Goal: Book appointment/travel/reservation

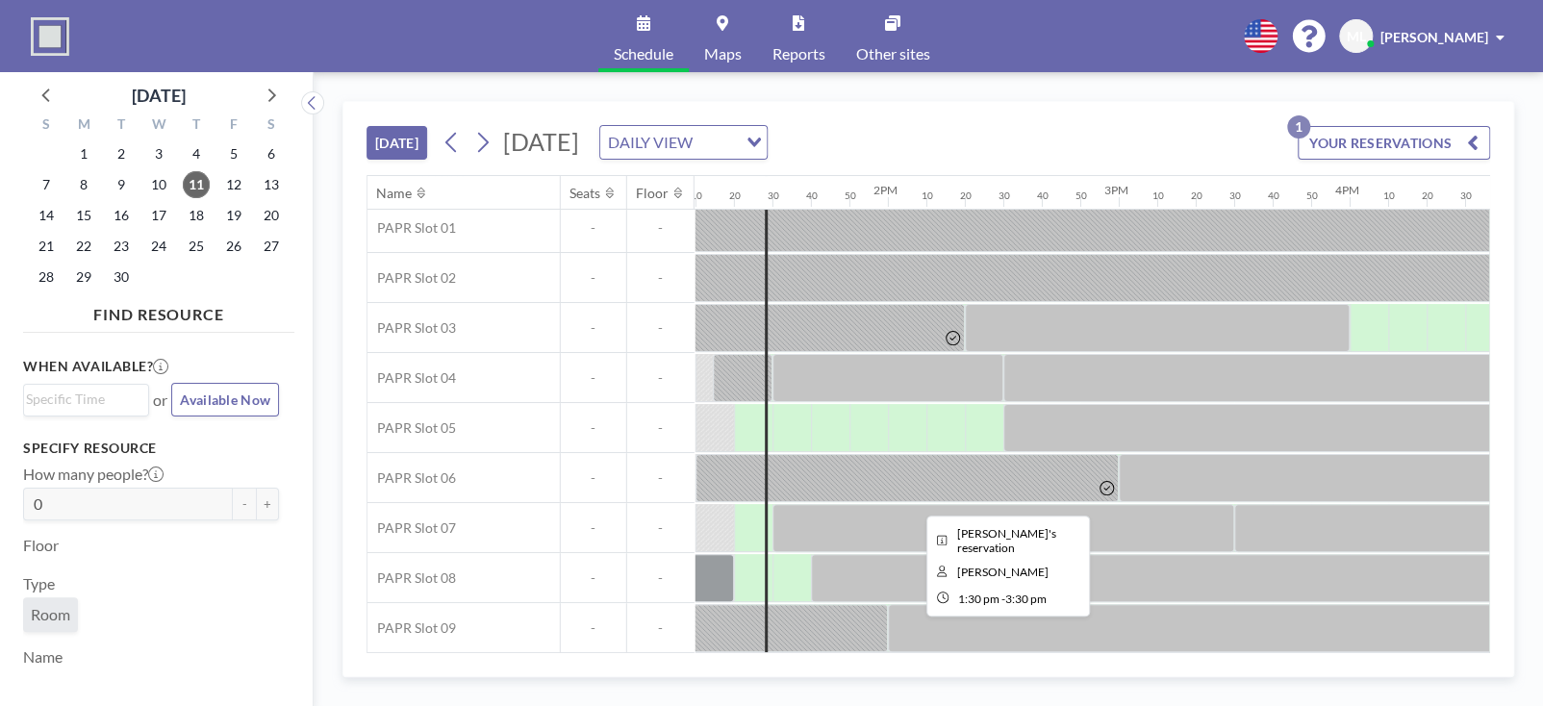
scroll to position [114, 3038]
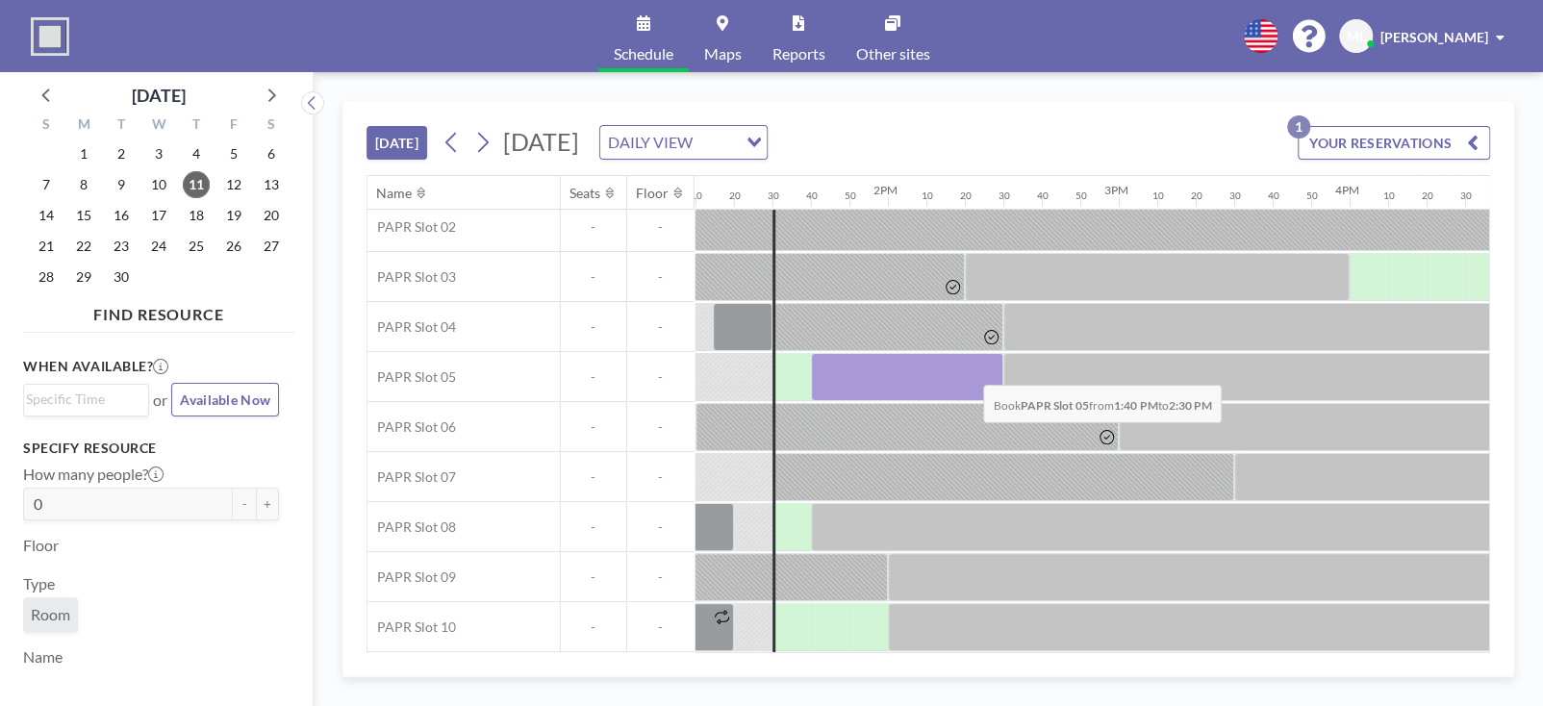
drag, startPoint x: 831, startPoint y: 365, endPoint x: 968, endPoint y: 369, distance: 136.6
click at [968, 369] on div at bounding box center [907, 377] width 192 height 48
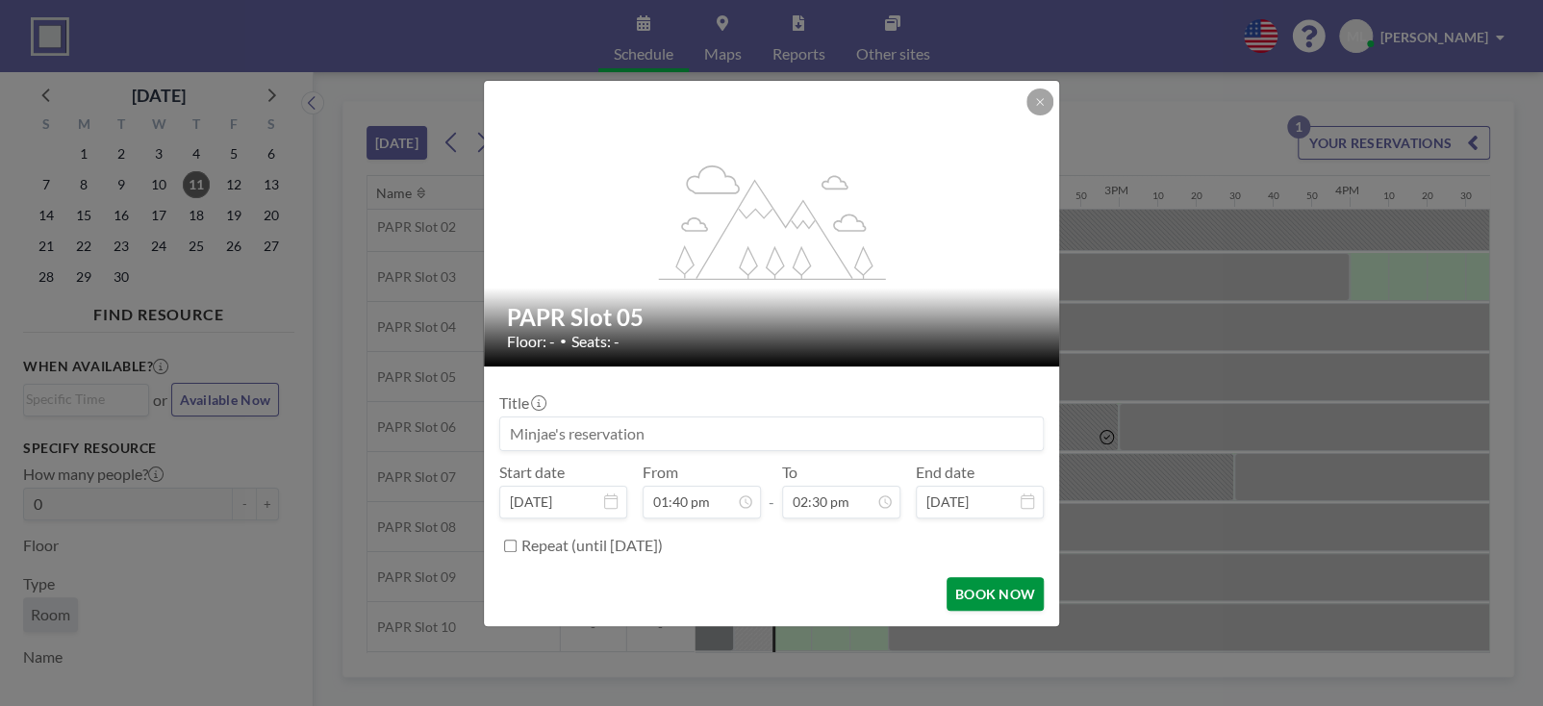
click at [990, 590] on button "BOOK NOW" at bounding box center [994, 594] width 97 height 34
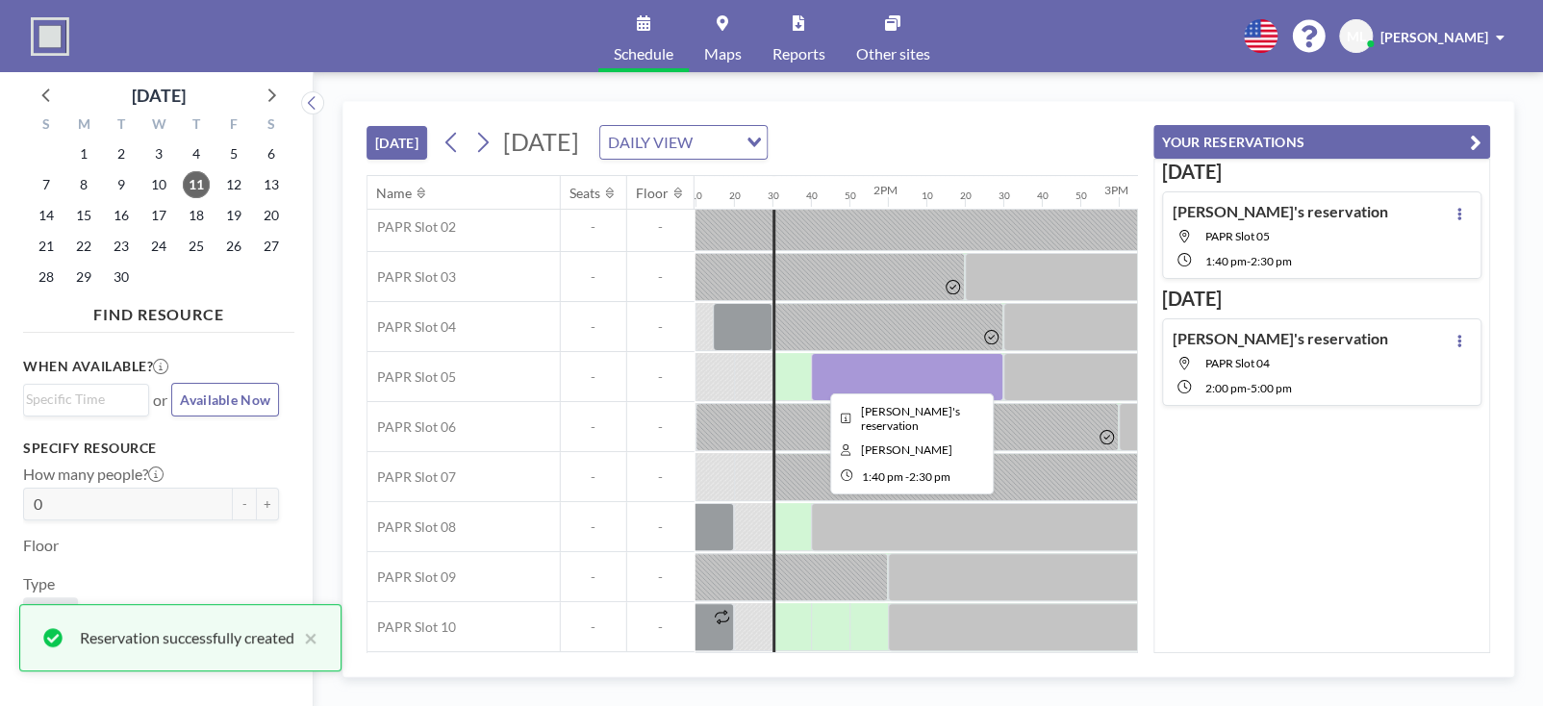
scroll to position [0, 0]
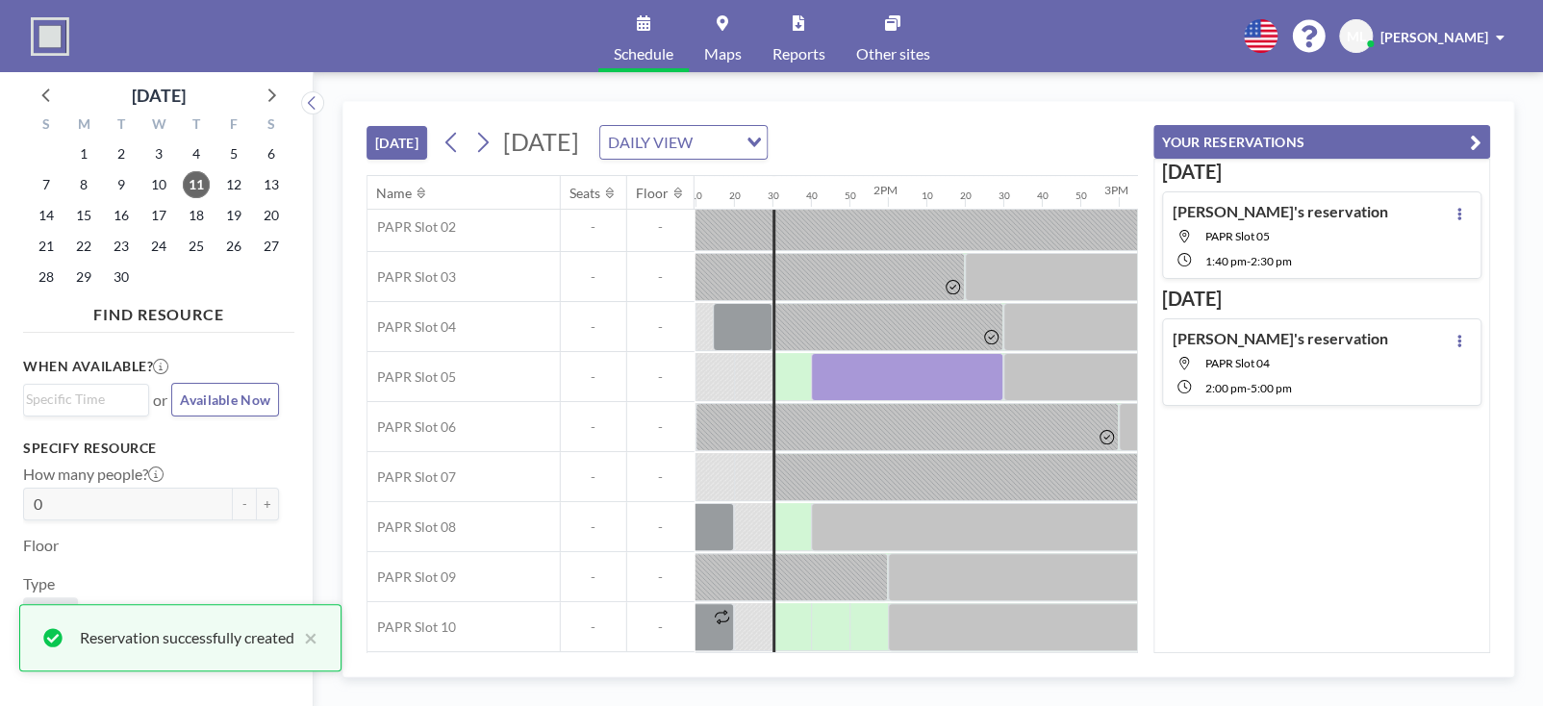
click at [1472, 136] on icon "button" at bounding box center [1476, 142] width 12 height 23
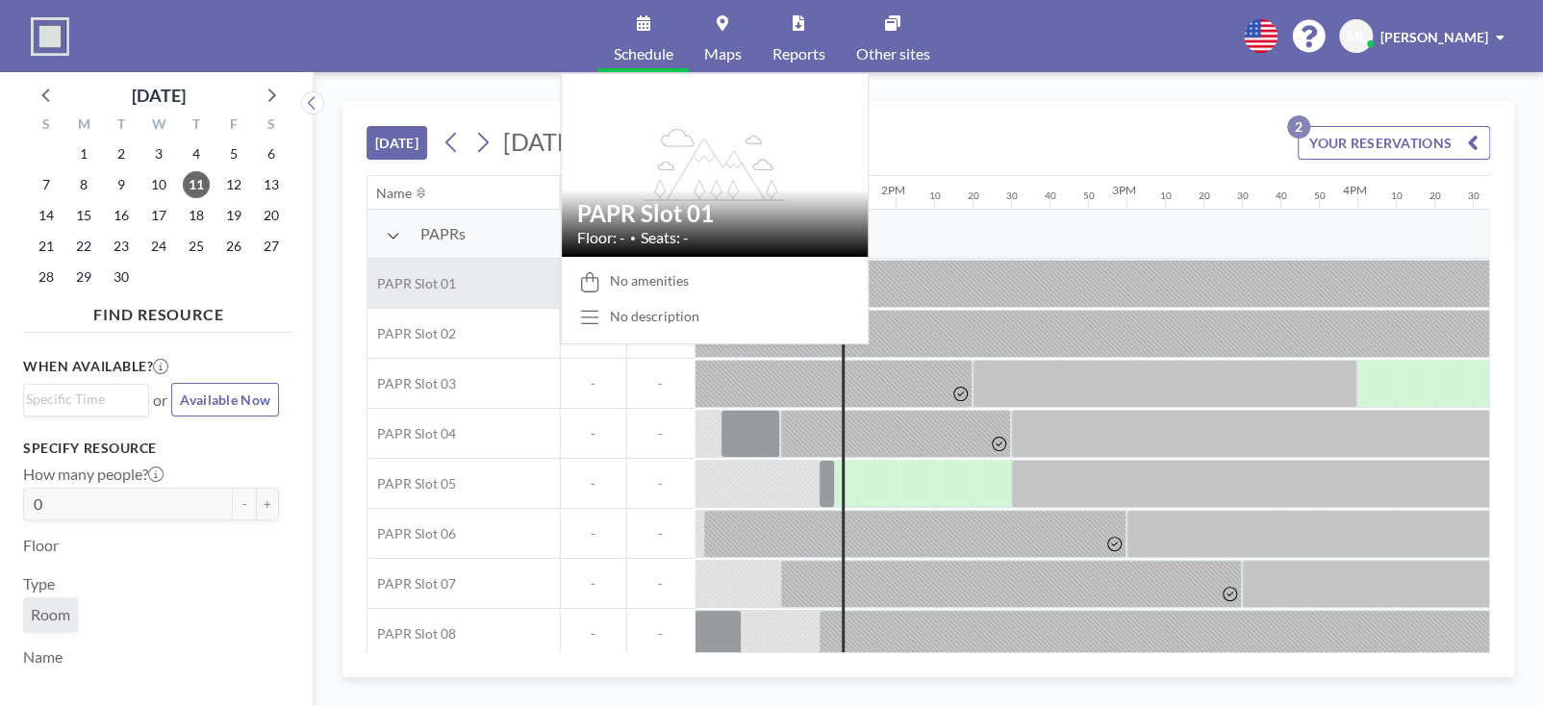
scroll to position [0, 3038]
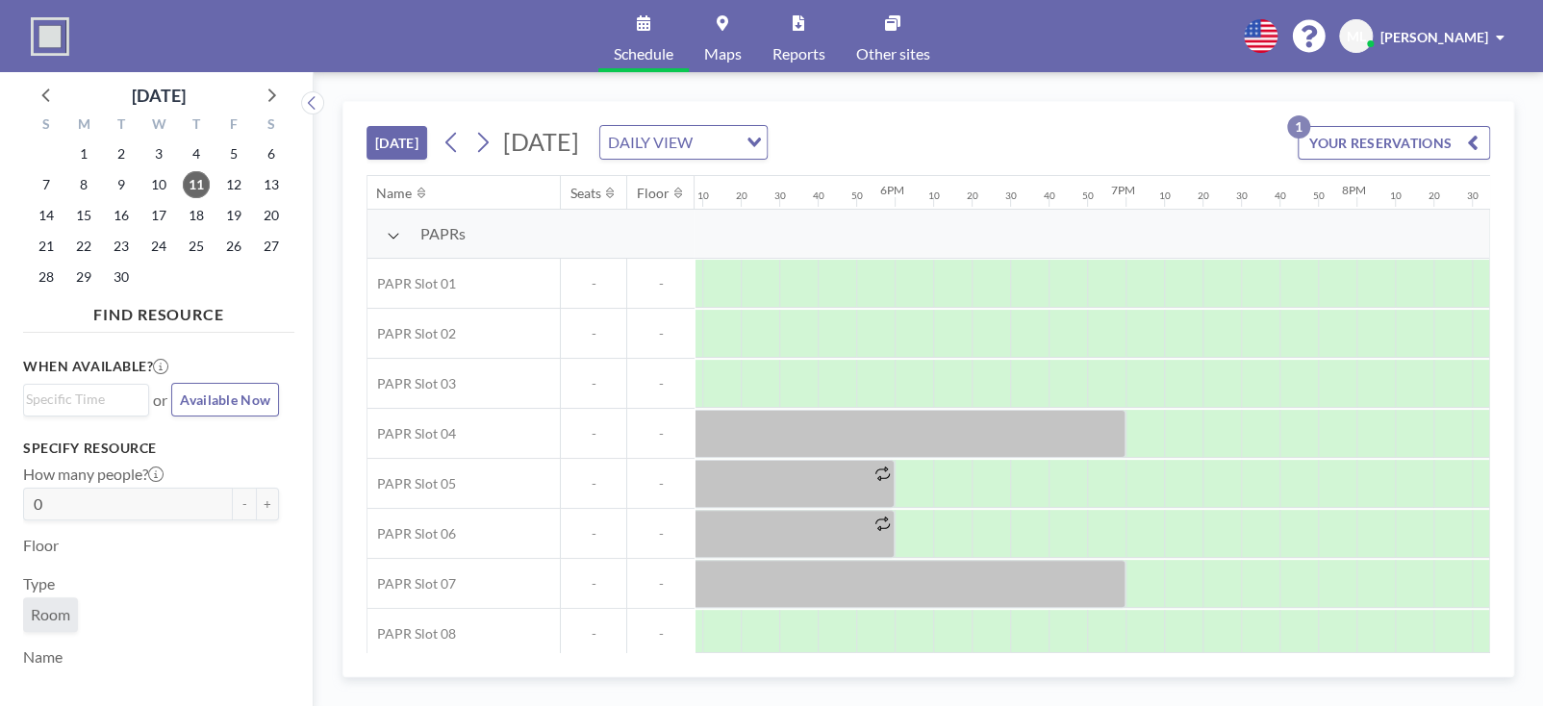
scroll to position [0, 4028]
